Goal: Information Seeking & Learning: Learn about a topic

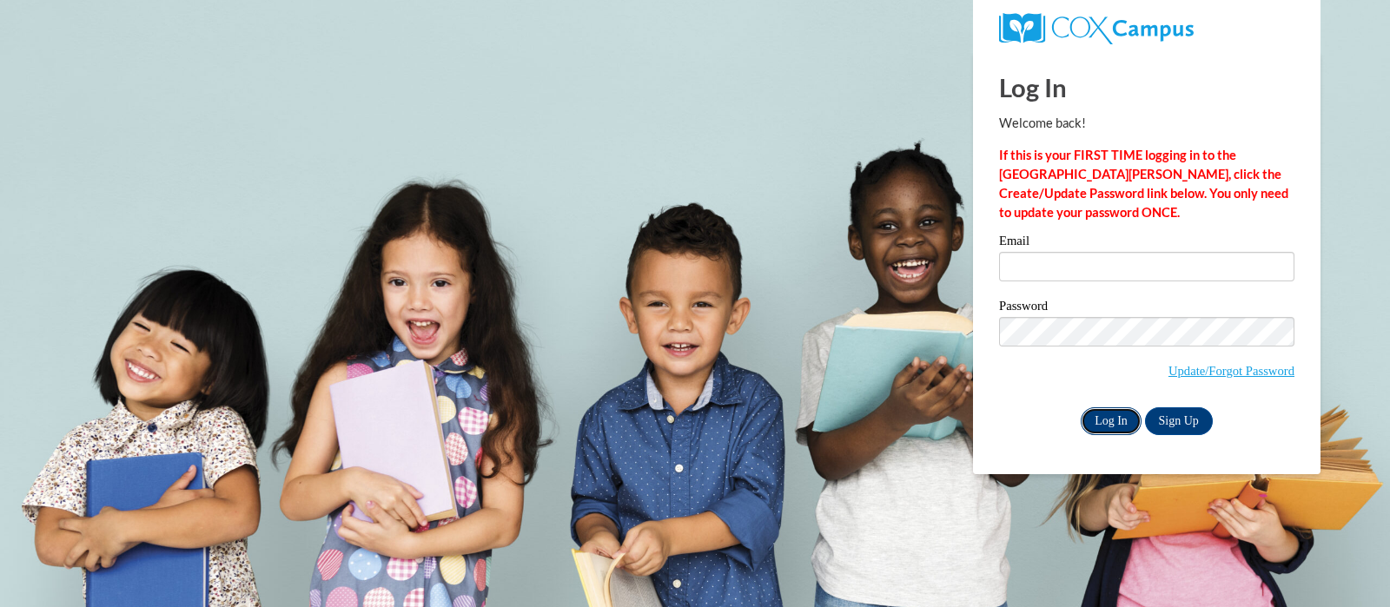
click at [1115, 422] on input "Log In" at bounding box center [1111, 422] width 61 height 28
type input "riesj@swallowschool.org"
click at [1115, 422] on input "Log In" at bounding box center [1111, 422] width 61 height 28
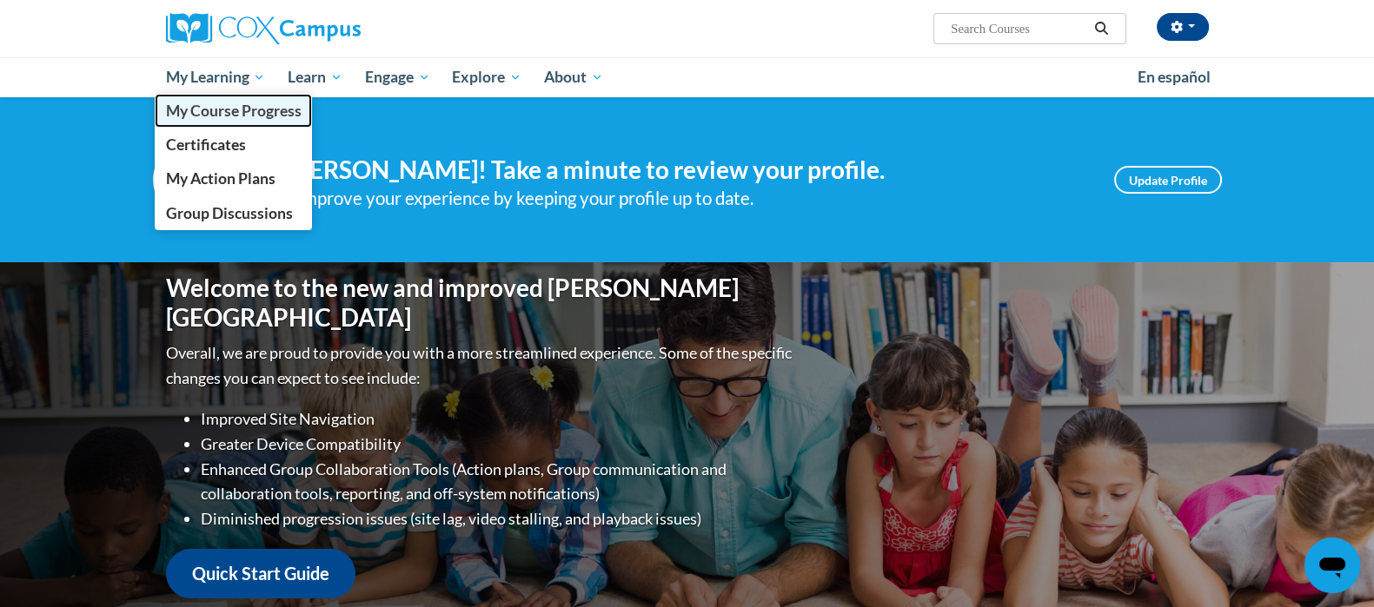
click at [226, 109] on span "My Course Progress" at bounding box center [233, 111] width 136 height 18
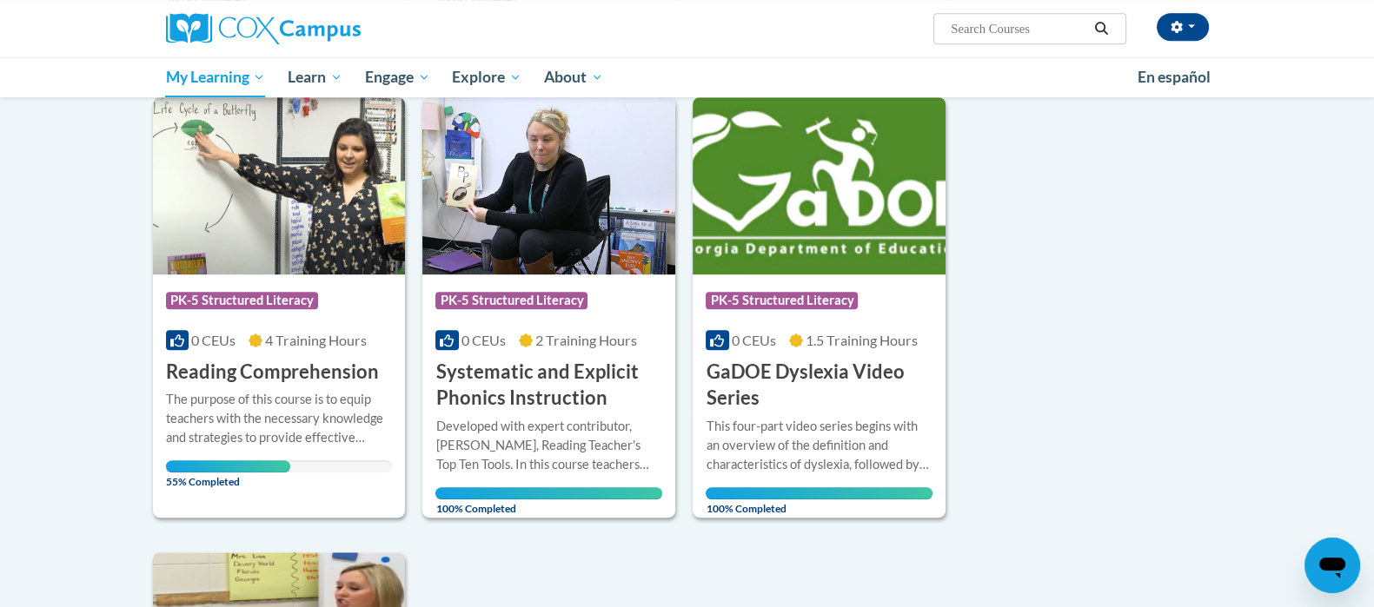
scroll to position [1145, 0]
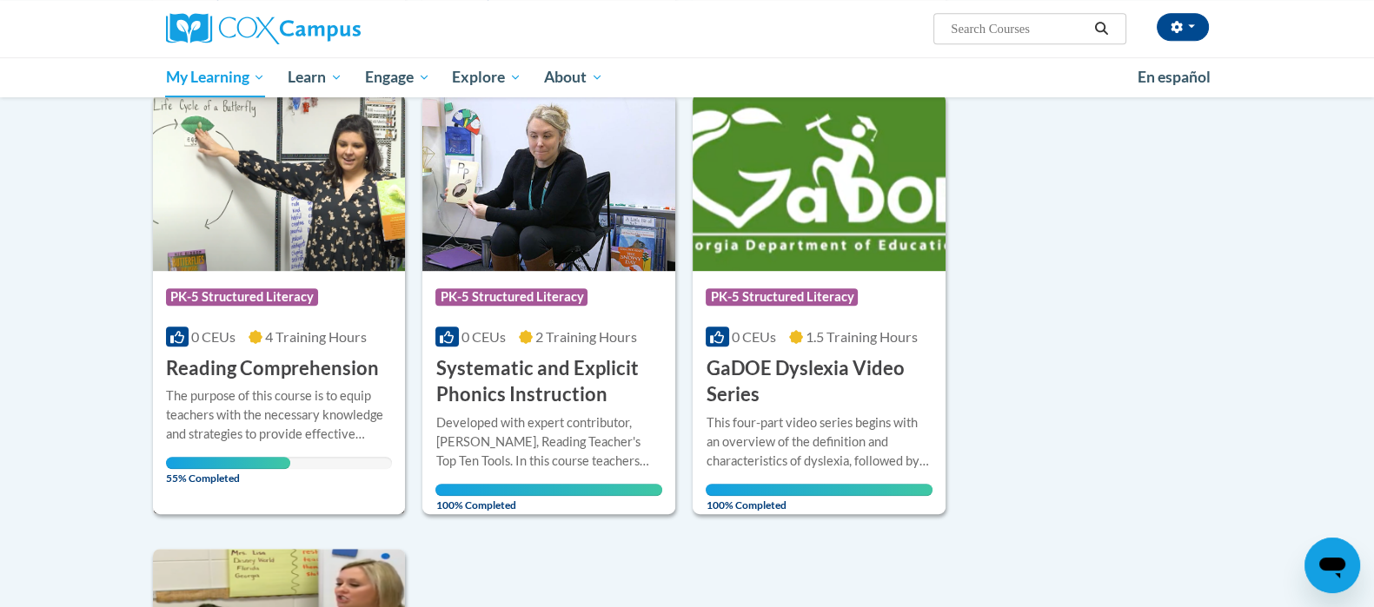
click at [308, 375] on h3 "Reading Comprehension" at bounding box center [272, 368] width 213 height 27
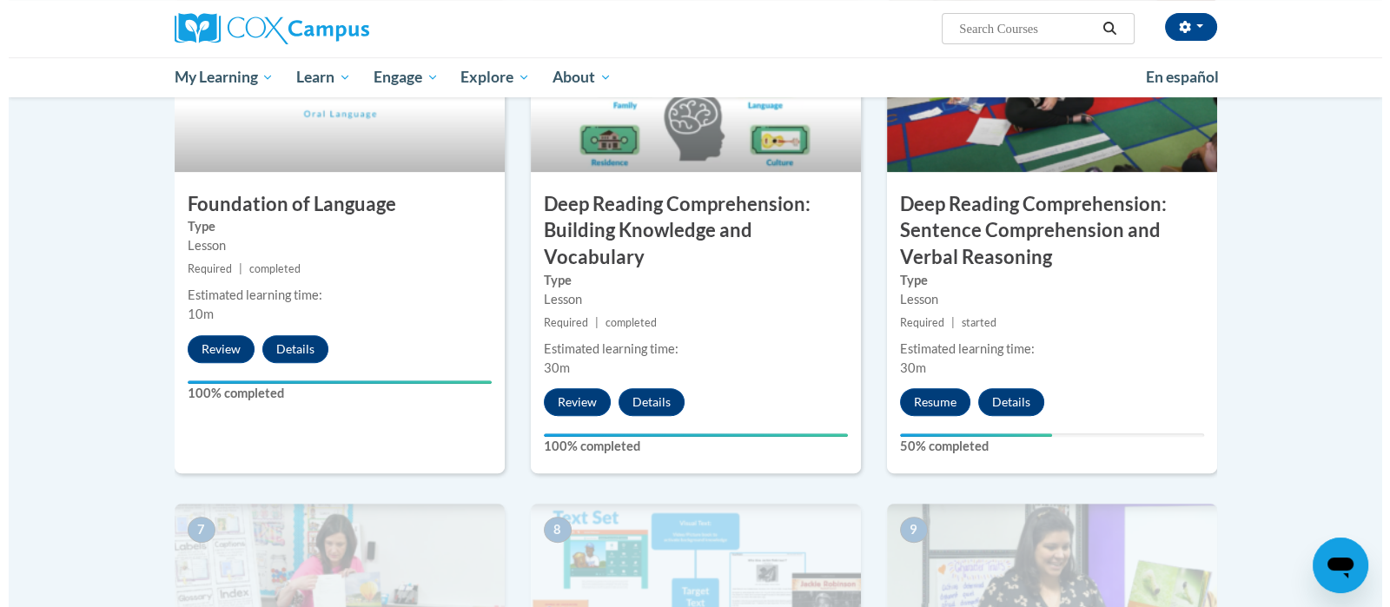
scroll to position [912, 0]
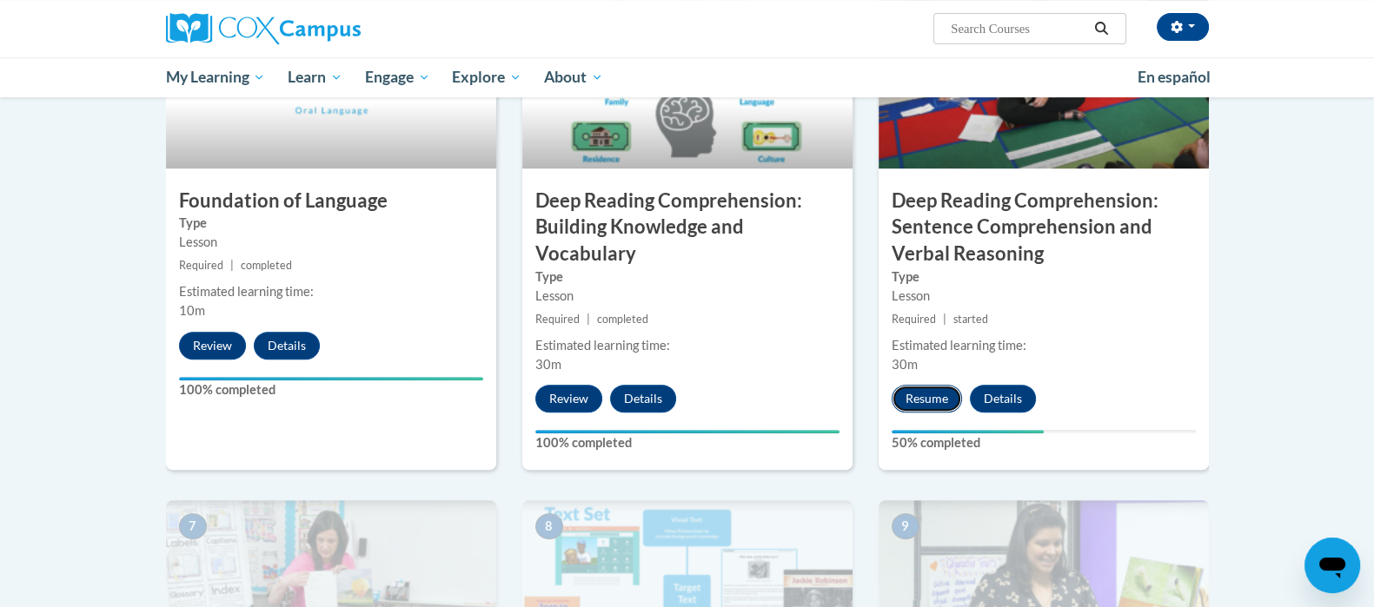
click at [925, 398] on button "Resume" at bounding box center [927, 399] width 70 height 28
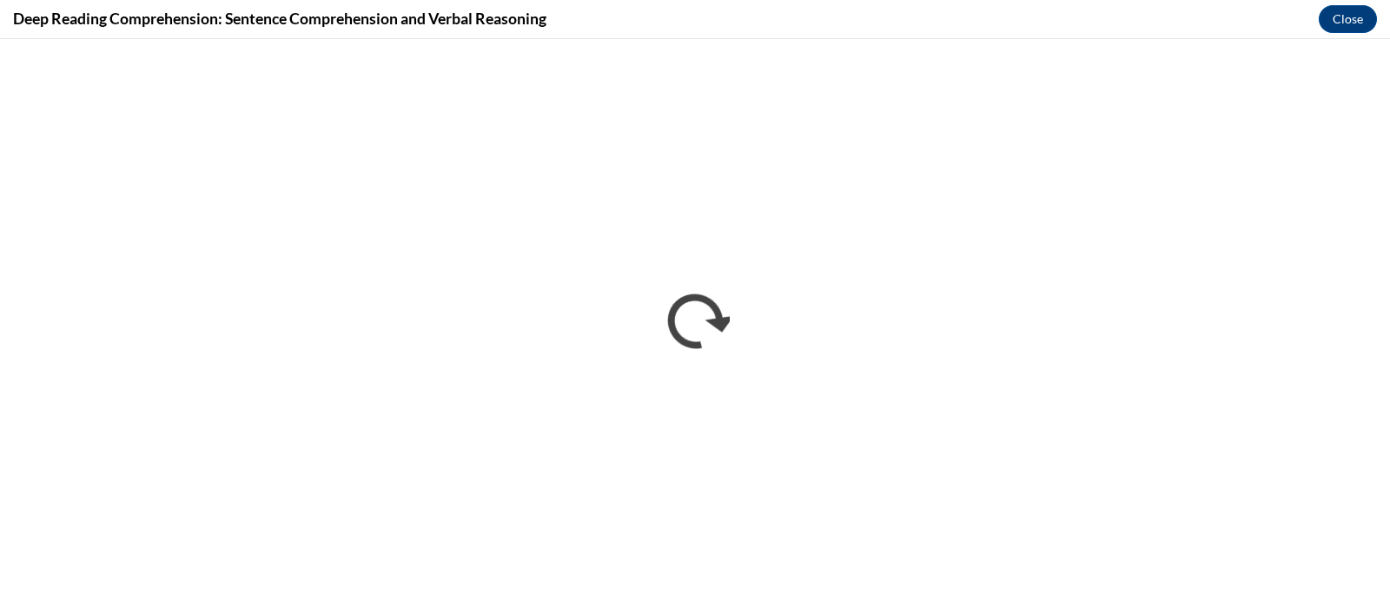
scroll to position [0, 0]
